Goal: Task Accomplishment & Management: Manage account settings

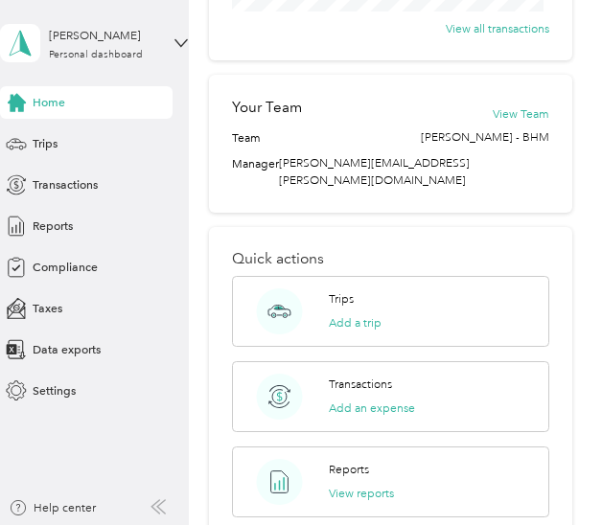
scroll to position [839, 0]
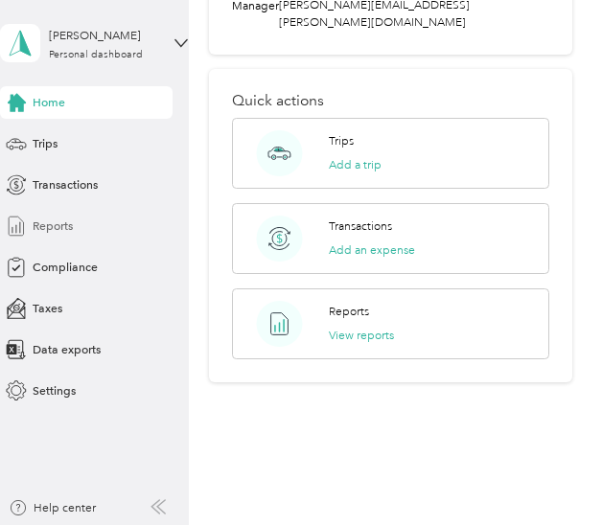
click at [83, 219] on div "Reports" at bounding box center [86, 226] width 172 height 33
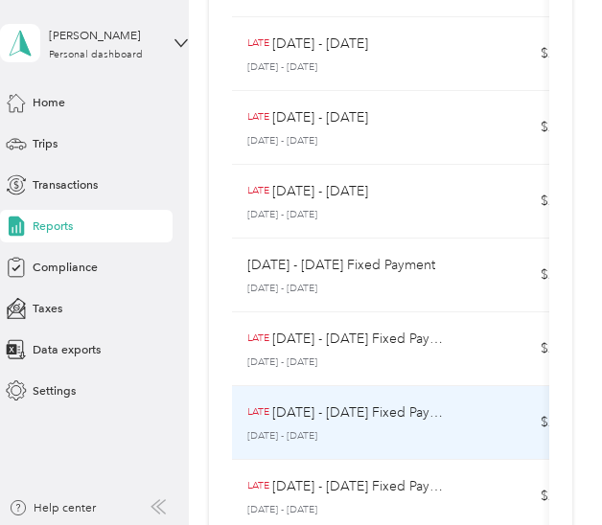
scroll to position [635, 0]
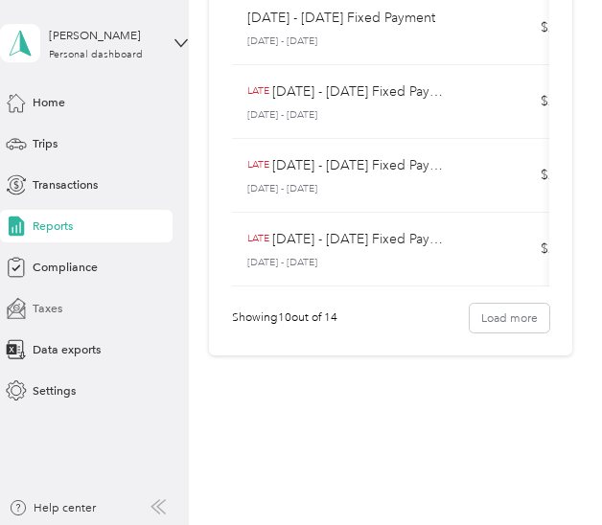
click at [107, 316] on div "Taxes" at bounding box center [86, 308] width 172 height 33
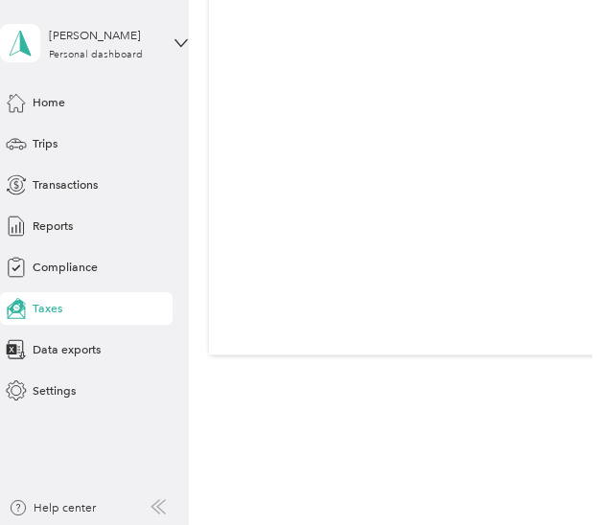
scroll to position [336, 0]
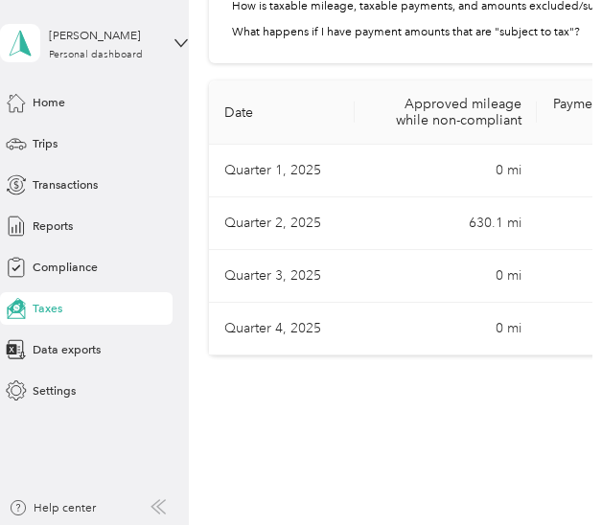
click at [38, 83] on div "[PERSON_NAME] Personal dashboard Home Trips Transactions Reports Compliance Tax…" at bounding box center [94, 203] width 188 height 407
click at [47, 120] on div "Home Trips Transactions Reports Compliance Taxes Data exports Settings" at bounding box center [94, 246] width 188 height 321
click at [48, 103] on span "Home" at bounding box center [49, 102] width 33 height 17
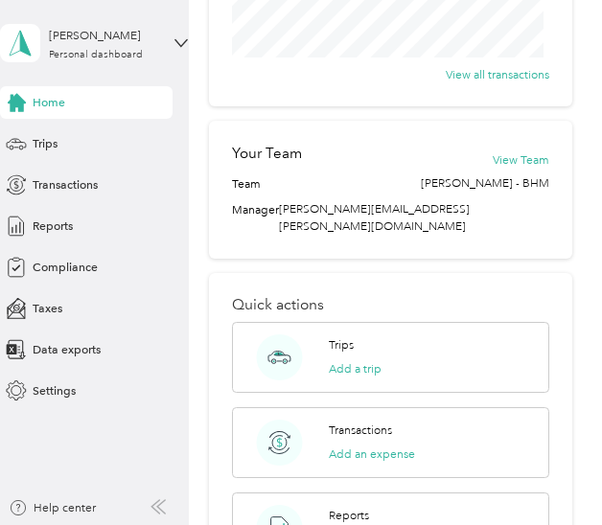
scroll to position [348, 0]
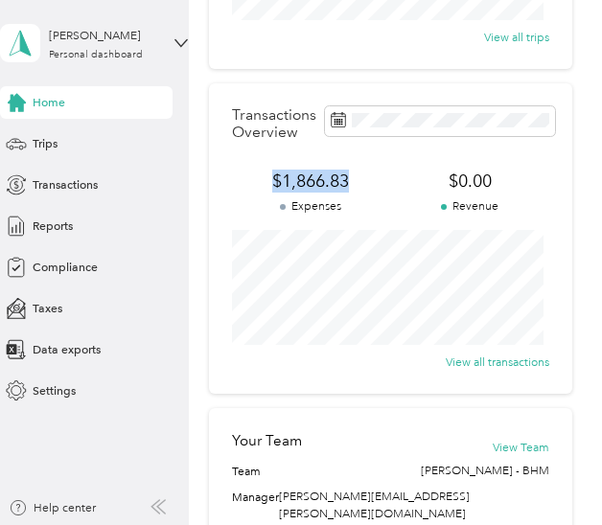
drag, startPoint x: 357, startPoint y: 182, endPoint x: 216, endPoint y: 184, distance: 141.8
click at [216, 184] on div "Transactions Overview $1,866.83 Expenses $0.00 Revenue View all transactions" at bounding box center [390, 238] width 363 height 310
drag, startPoint x: 272, startPoint y: 179, endPoint x: 389, endPoint y: 201, distance: 119.0
click at [389, 201] on div "$1,866.83 Expenses $0.00 Revenue" at bounding box center [390, 193] width 317 height 46
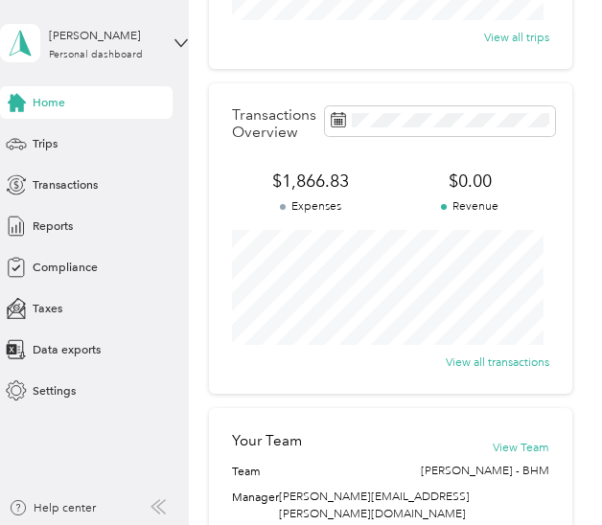
click at [388, 217] on div "Transactions Overview $1,866.83 Expenses $0.00 Revenue View all transactions" at bounding box center [390, 238] width 363 height 310
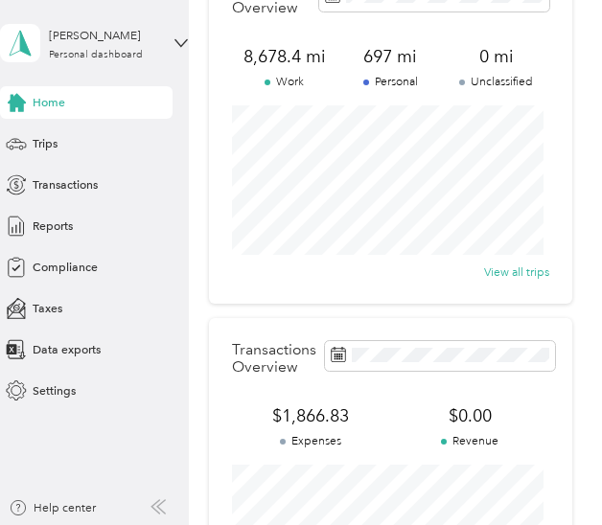
scroll to position [252, 0]
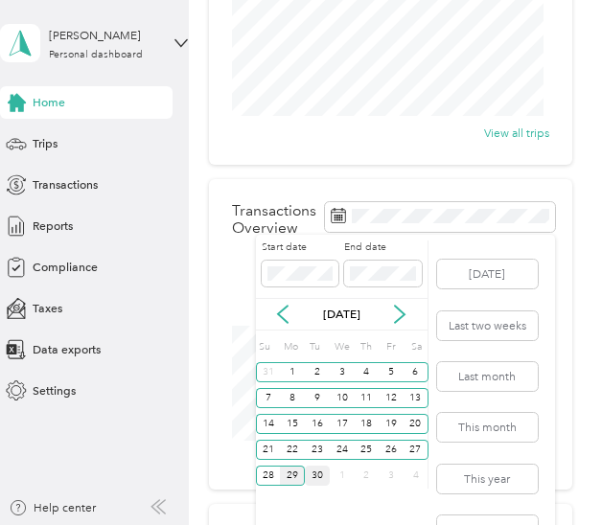
click at [315, 479] on div "30" at bounding box center [317, 476] width 25 height 20
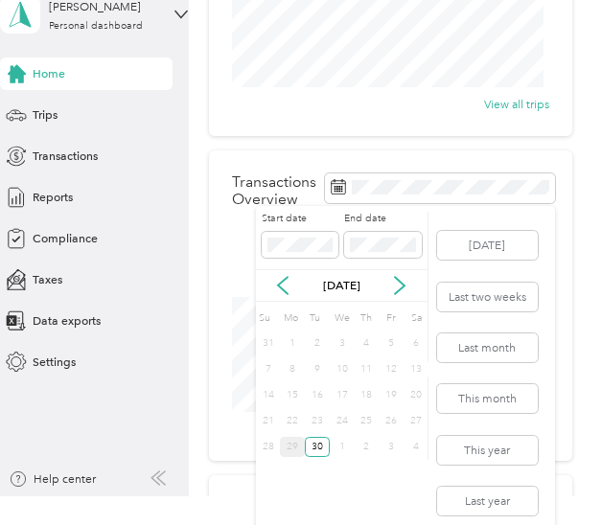
scroll to position [45, 0]
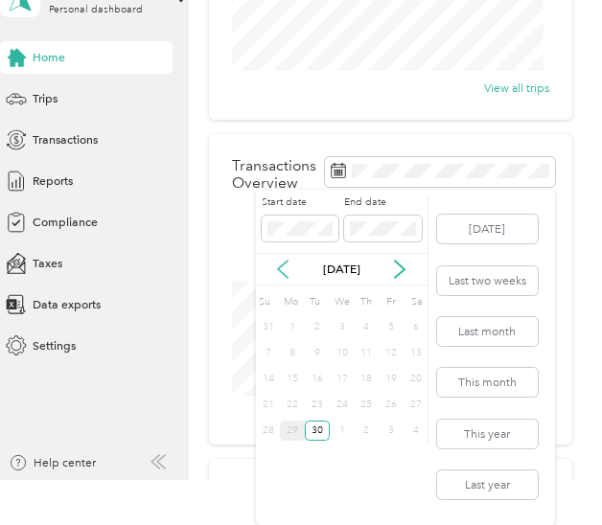
click at [284, 267] on icon at bounding box center [282, 269] width 19 height 19
click at [492, 427] on button "This year" at bounding box center [487, 434] width 101 height 29
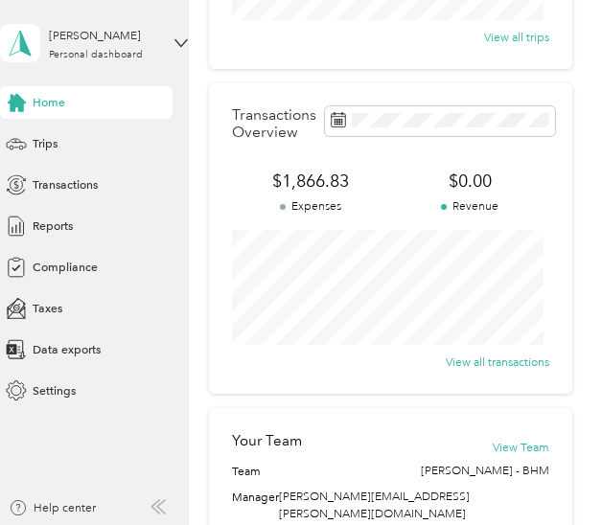
scroll to position [539, 0]
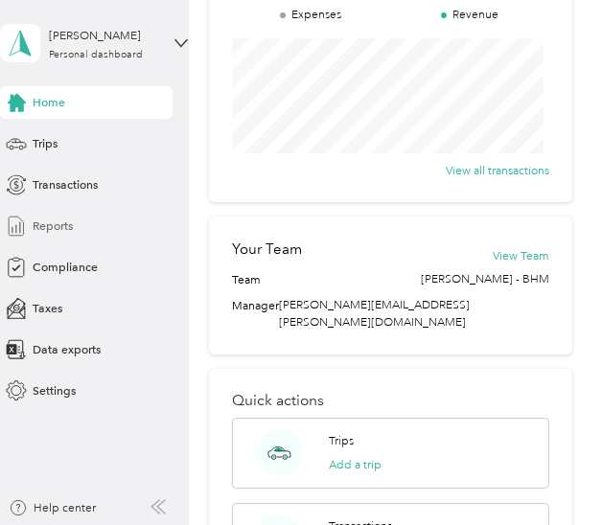
click at [86, 211] on div "Reports" at bounding box center [86, 226] width 172 height 33
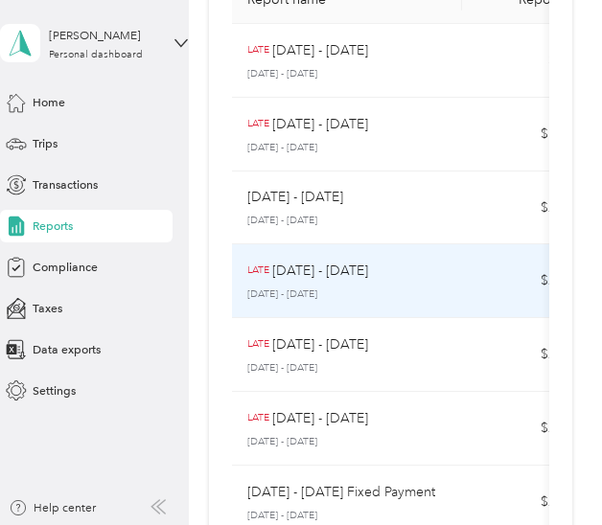
scroll to position [60, 0]
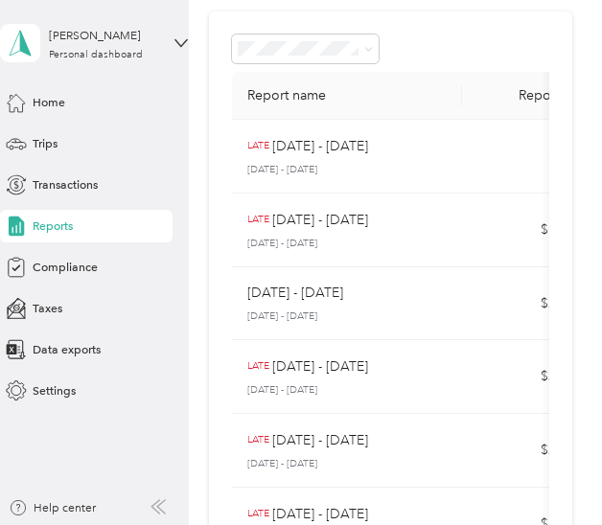
click at [359, 87] on th "Report name" at bounding box center [347, 96] width 230 height 48
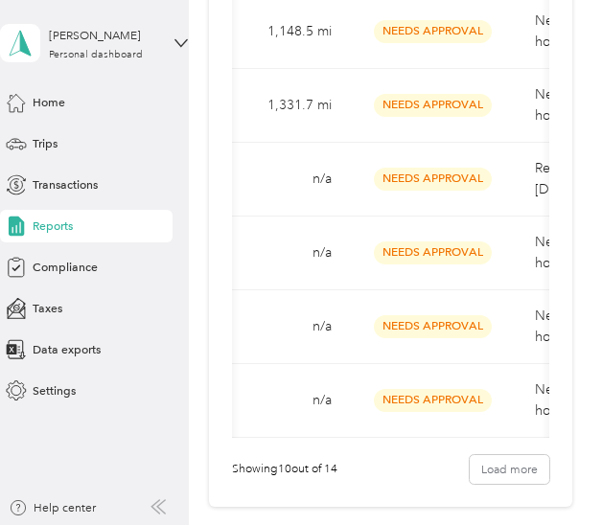
scroll to position [0, 408]
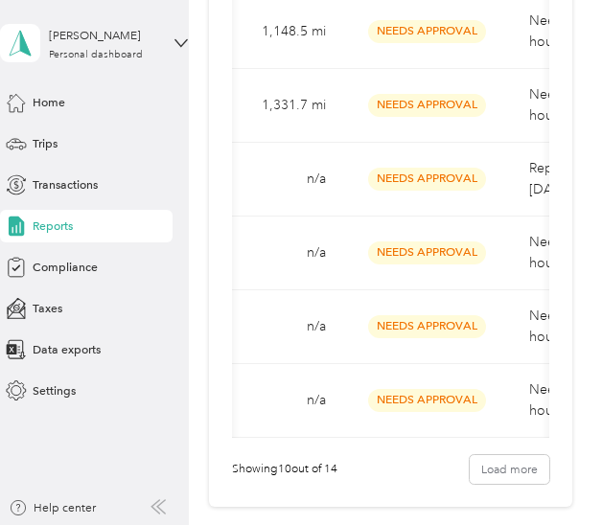
click at [458, 426] on td "Needs Approval" at bounding box center [427, 401] width 172 height 74
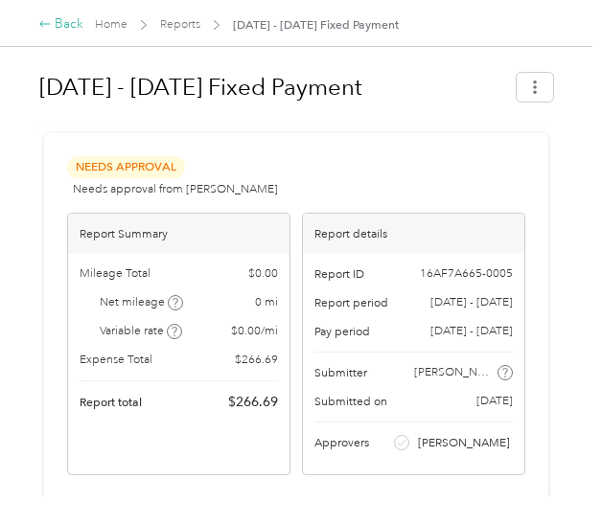
click at [52, 30] on div "Back" at bounding box center [60, 24] width 45 height 20
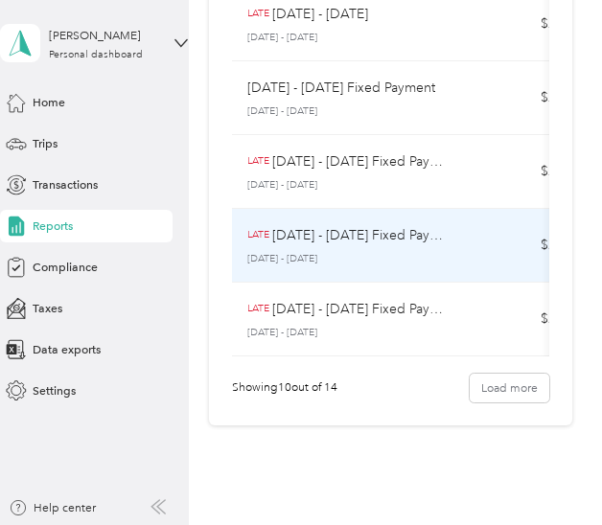
scroll to position [635, 0]
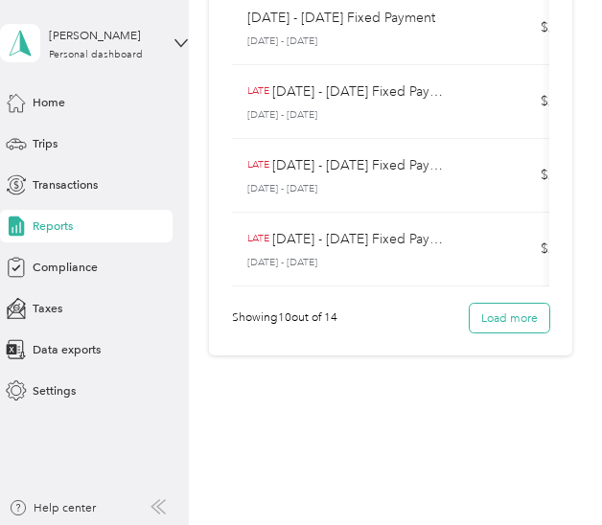
click at [480, 314] on button "Load more" at bounding box center [509, 318] width 80 height 29
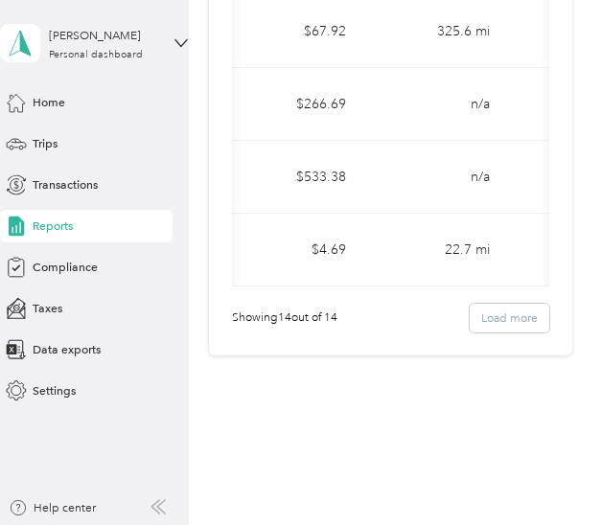
scroll to position [0, 296]
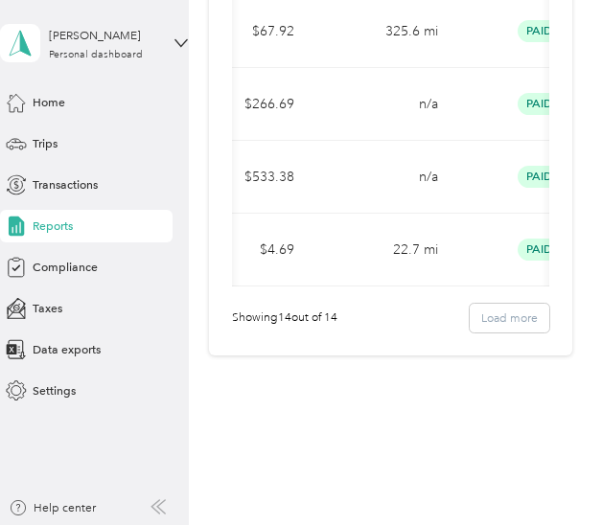
drag, startPoint x: 328, startPoint y: 278, endPoint x: 421, endPoint y: 297, distance: 94.9
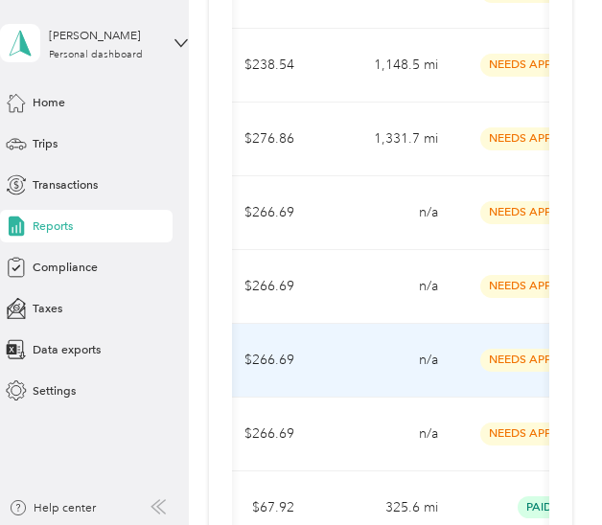
scroll to position [479, 0]
